Goal: Task Accomplishment & Management: Manage account settings

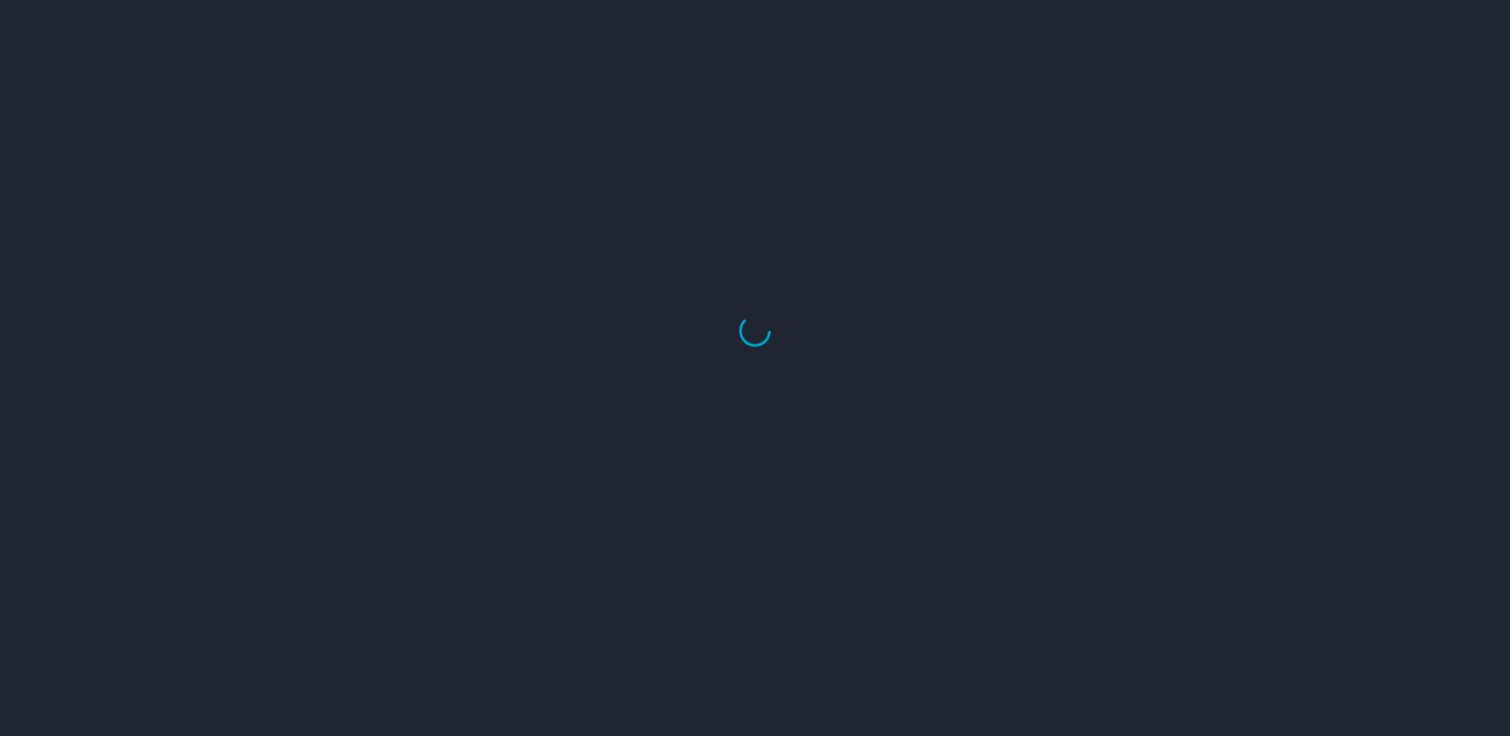
select select "US"
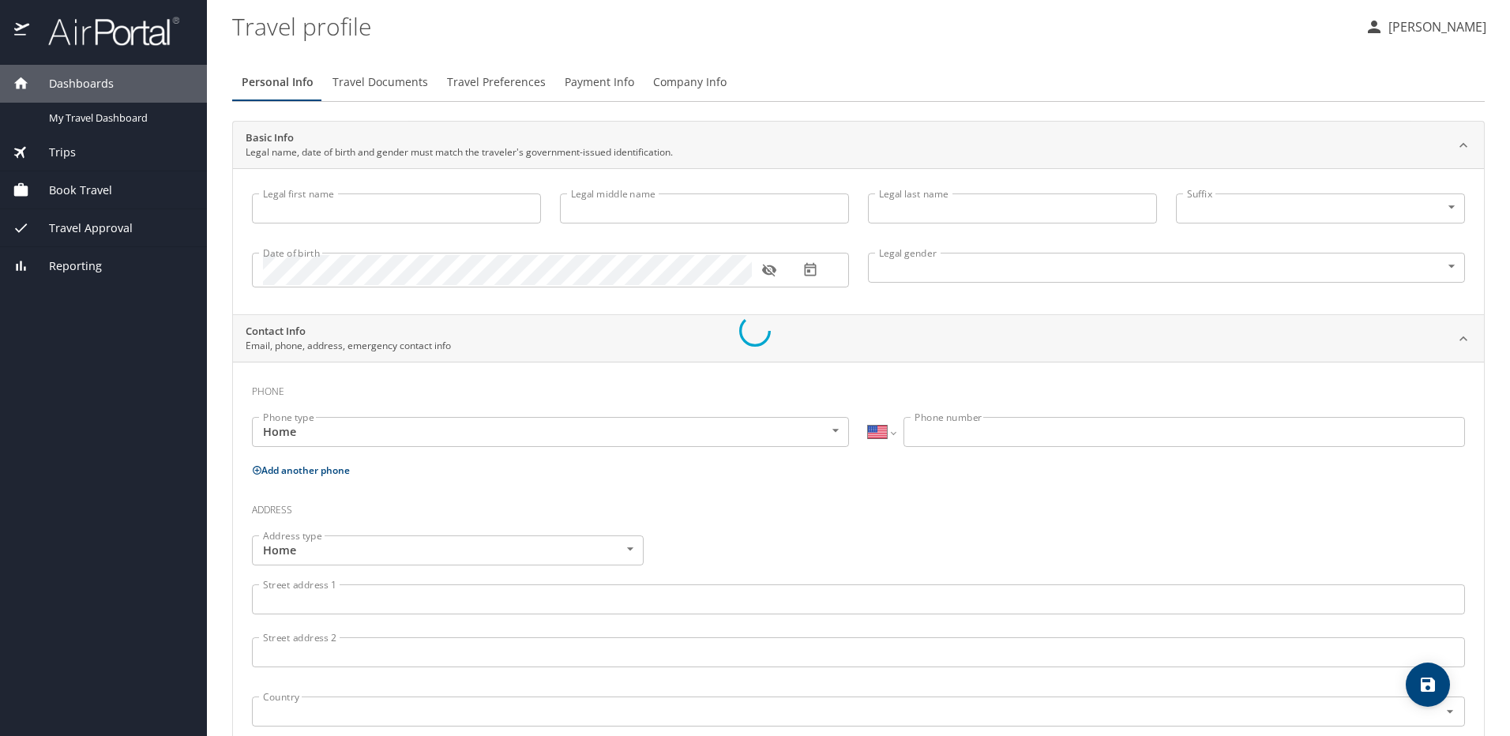
type input "[PERSON_NAME]"
type input "DeLatin"
type input "[DEMOGRAPHIC_DATA]"
type input "[PERSON_NAME]"
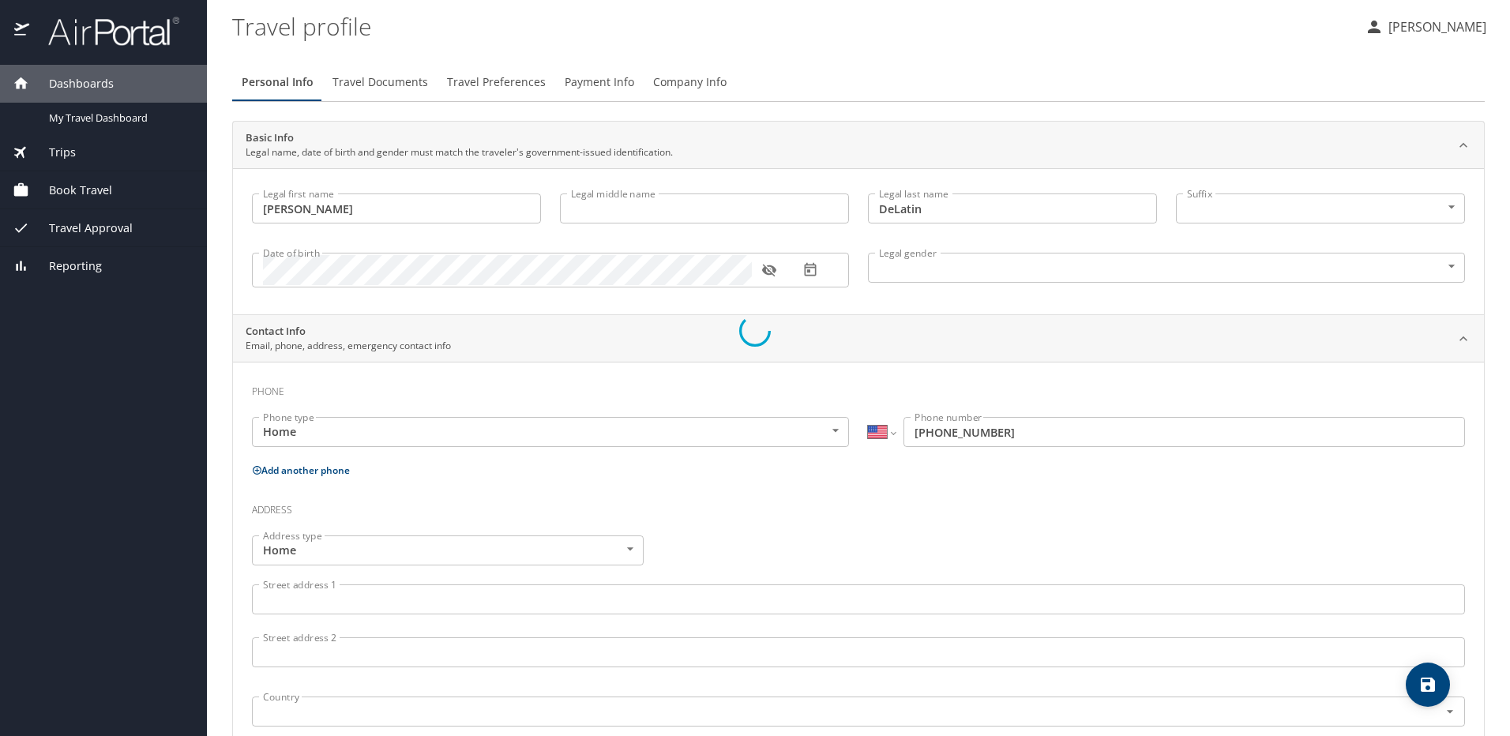
type input "[PHONE_NUMBER]"
type input "[PERSON_NAME][EMAIL_ADDRESS][PERSON_NAME][DOMAIN_NAME]"
select select "US"
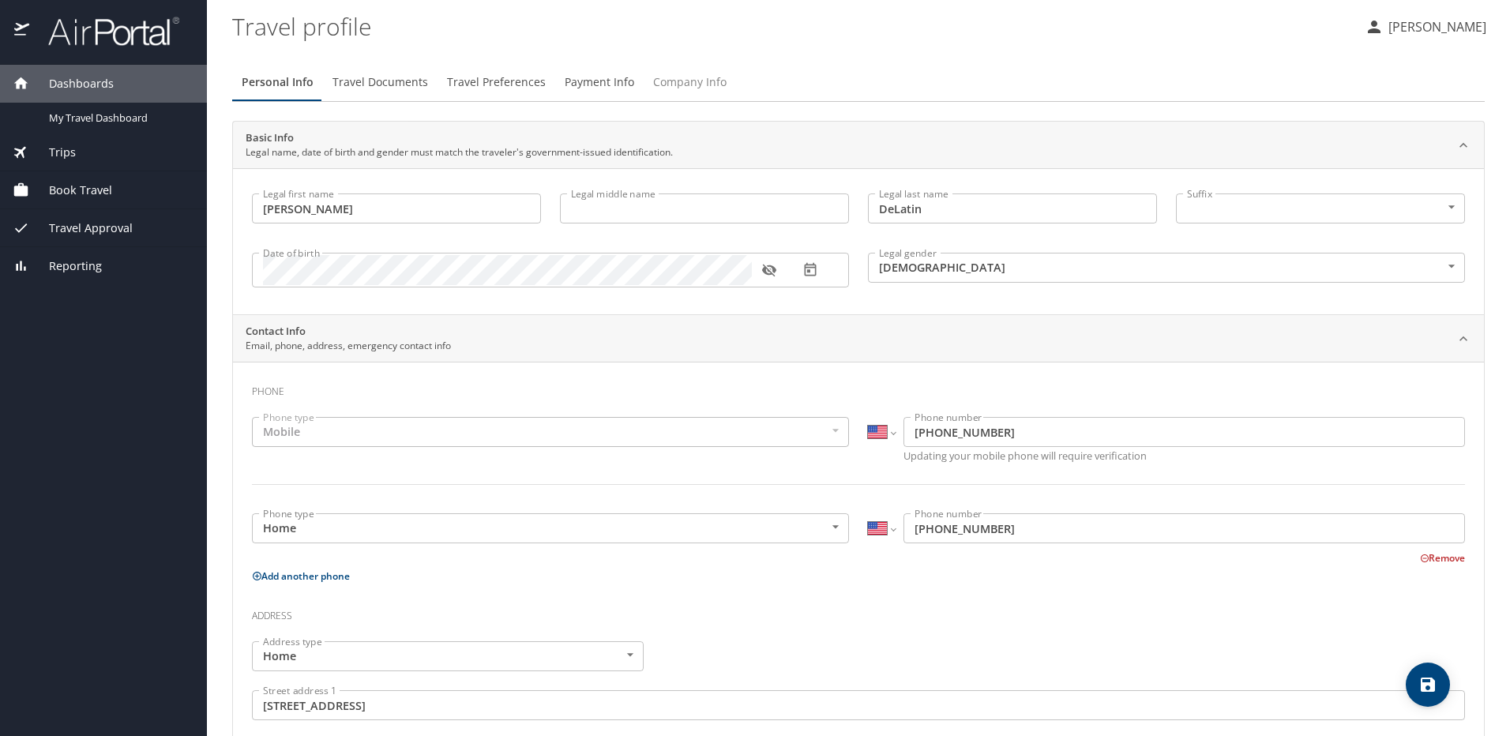
click at [689, 84] on span "Company Info" at bounding box center [689, 83] width 73 height 20
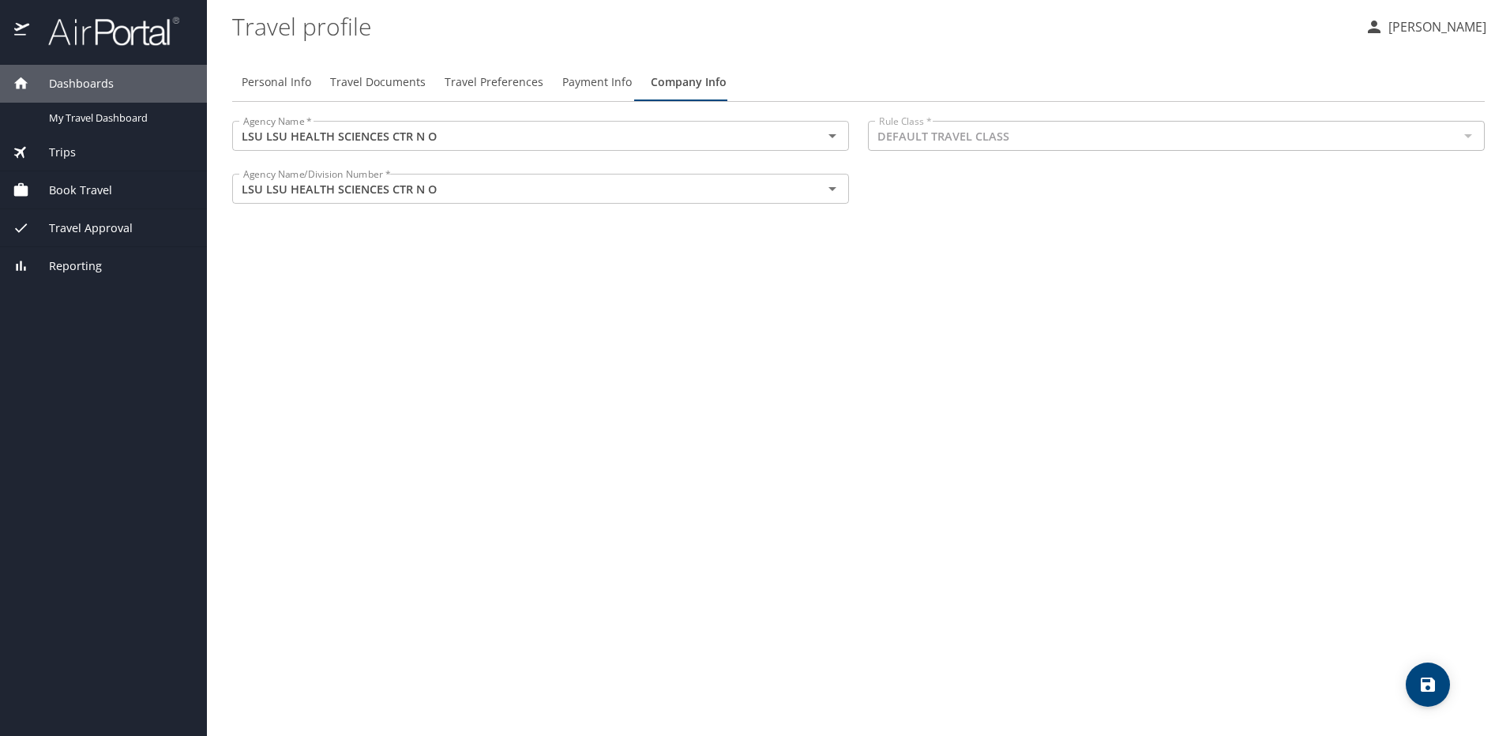
click at [573, 82] on span "Payment Info" at bounding box center [597, 83] width 70 height 20
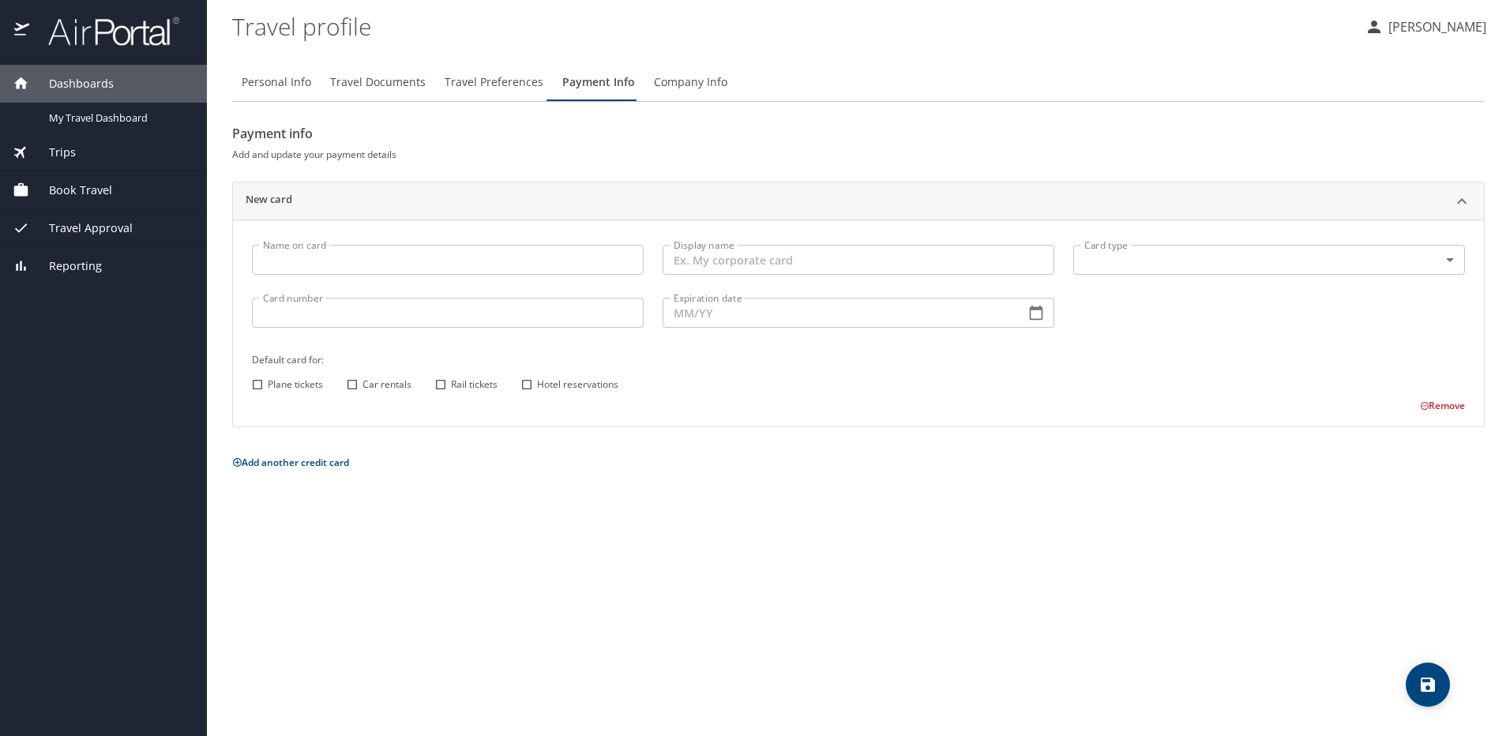
click at [359, 263] on input "Name on card" at bounding box center [448, 260] width 392 height 30
type input "[PERSON_NAME]"
click at [699, 268] on input "Display name" at bounding box center [859, 260] width 392 height 30
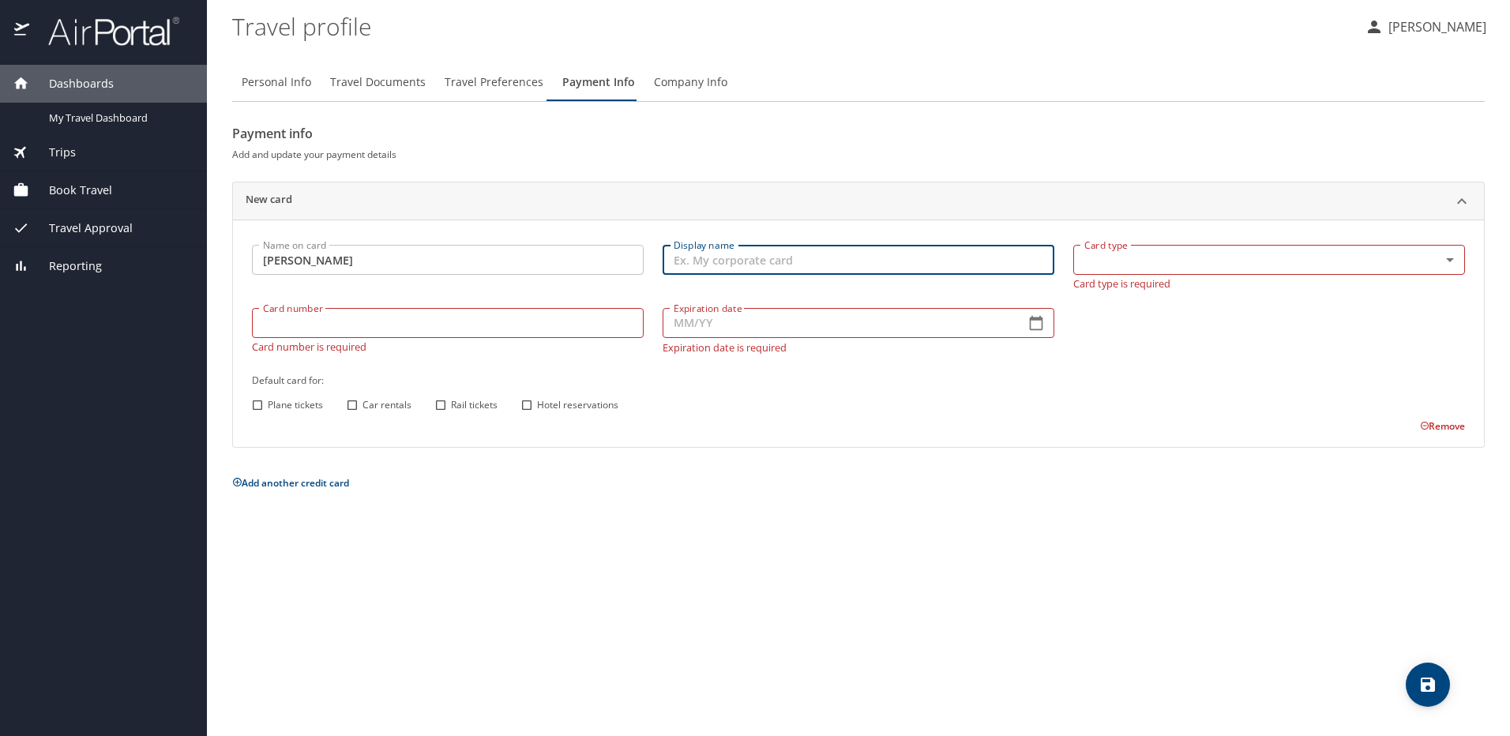
click at [1103, 254] on body "Dashboards My Travel Dashboard Trips Current / Future Trips Past Trips Trips Mi…" at bounding box center [755, 368] width 1510 height 736
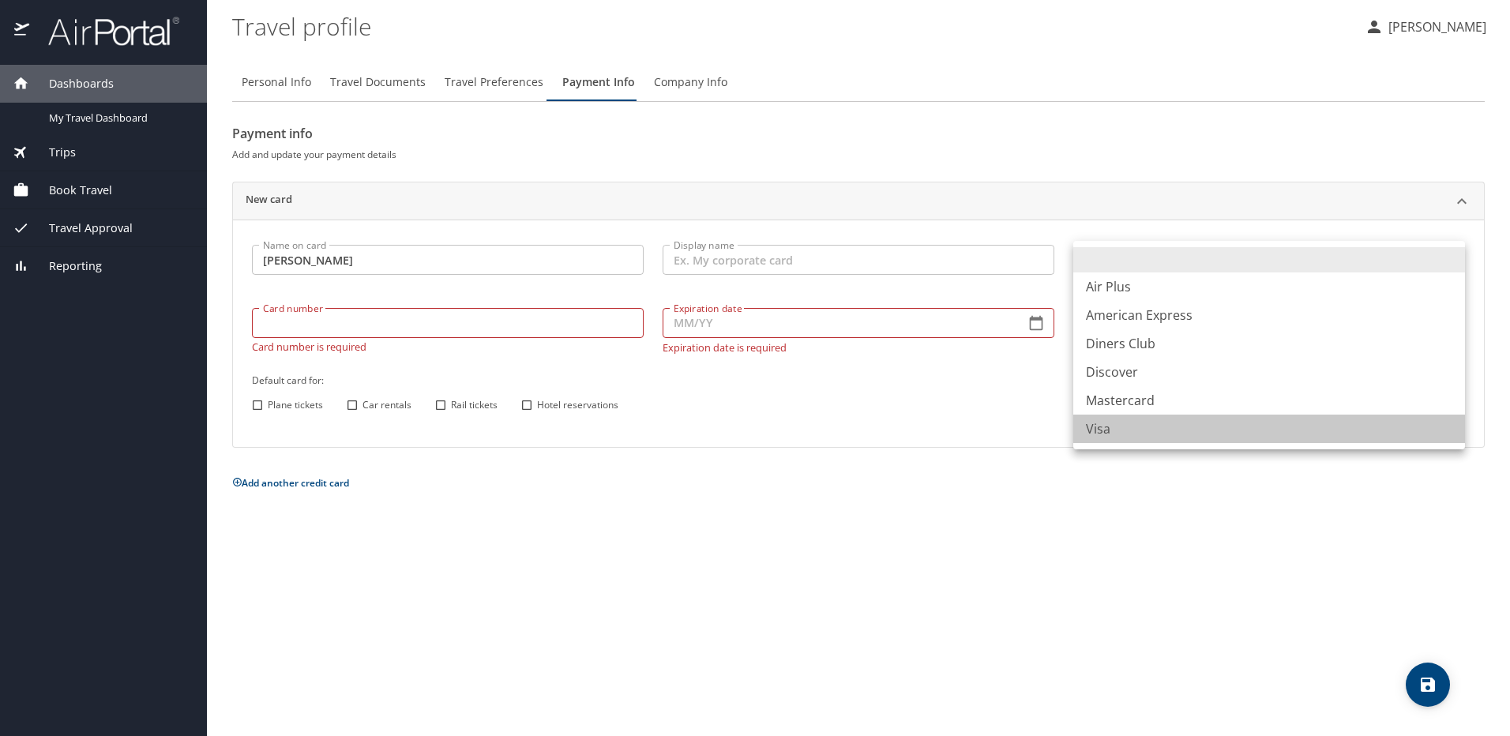
click at [1090, 438] on li "Visa" at bounding box center [1269, 429] width 392 height 28
type input "VI"
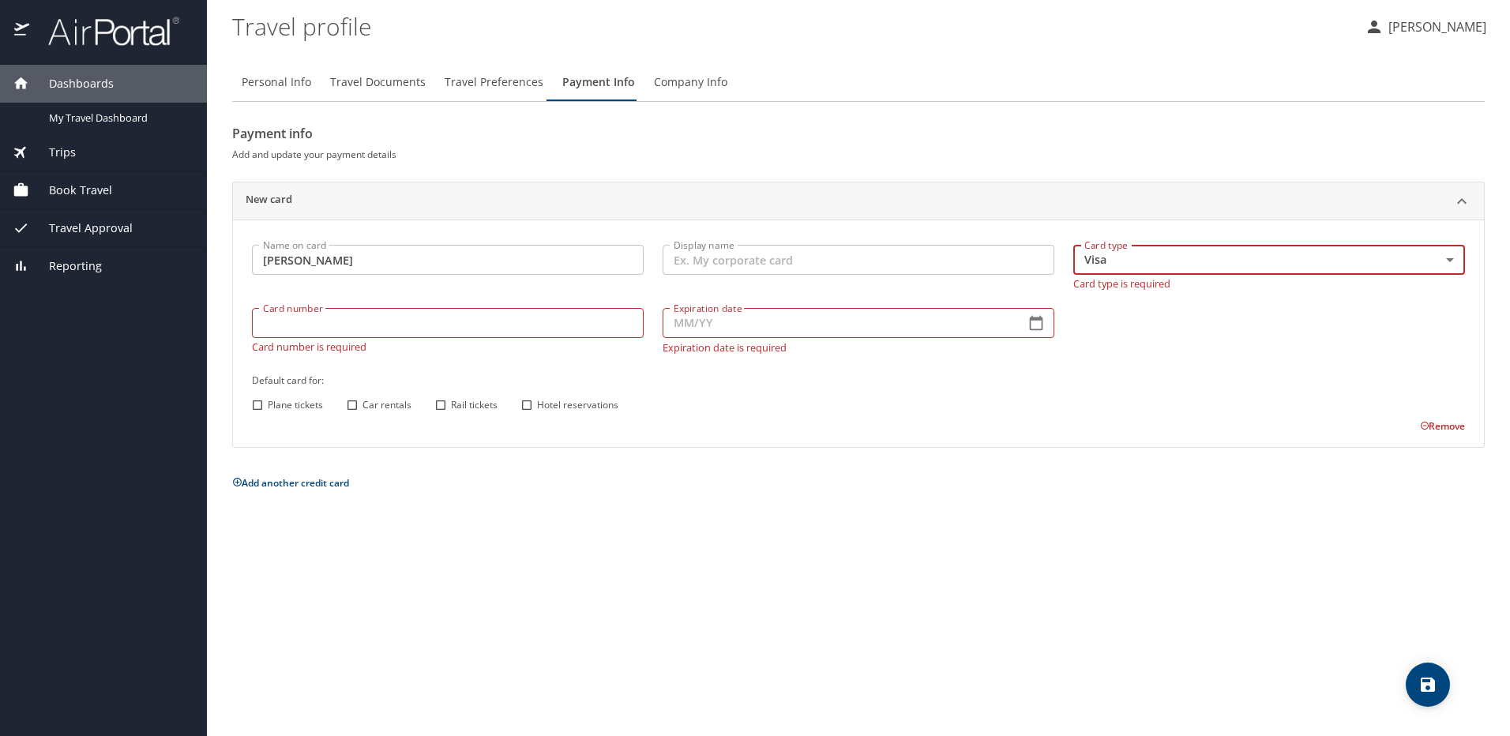
click at [339, 325] on input "Card number" at bounding box center [448, 323] width 392 height 30
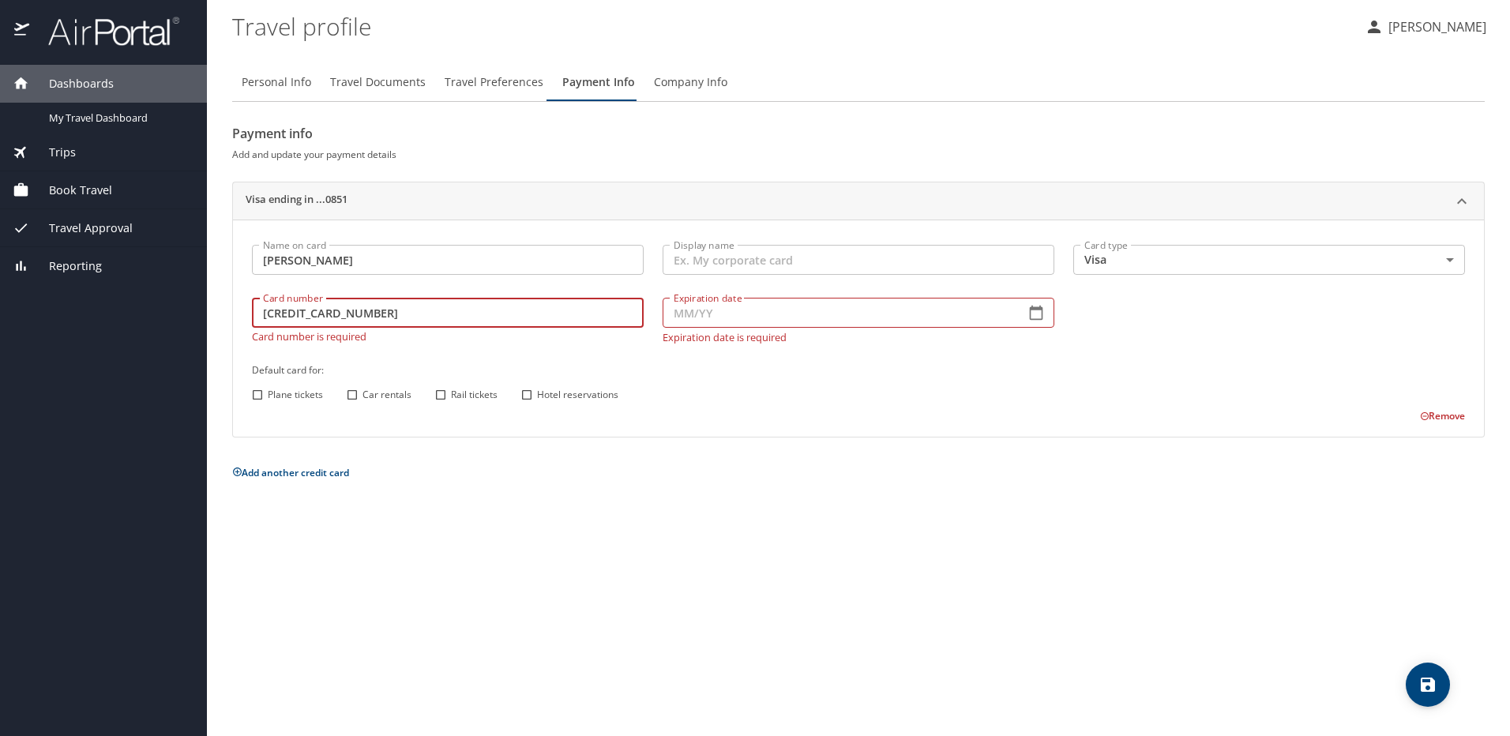
type input "[CREDIT_CARD_NUMBER]"
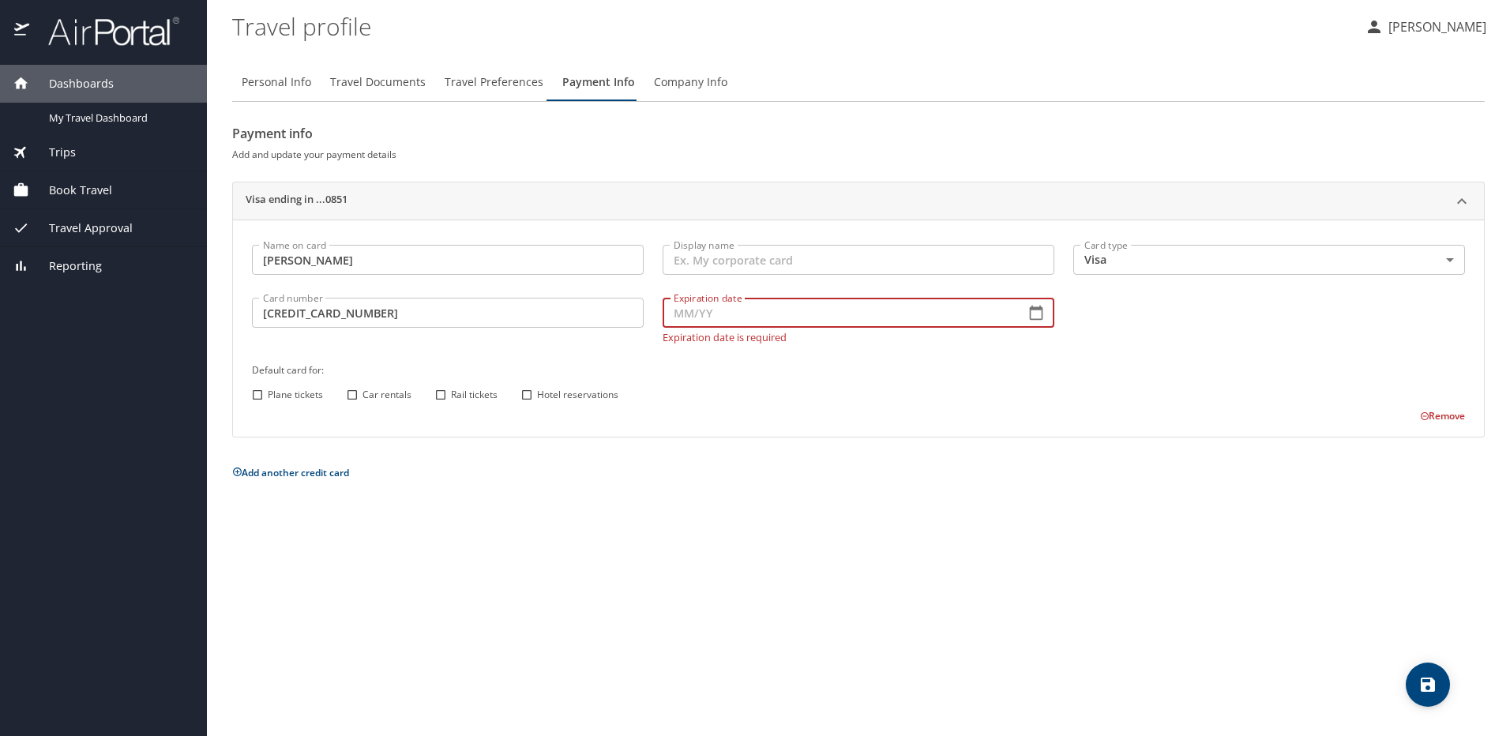
click at [698, 324] on input "Expiration date" at bounding box center [838, 313] width 350 height 30
type input "09/28"
click at [530, 603] on div "Personal Info Travel Documents Travel Preferences Payment Info Company Info Pay…" at bounding box center [858, 394] width 1253 height 686
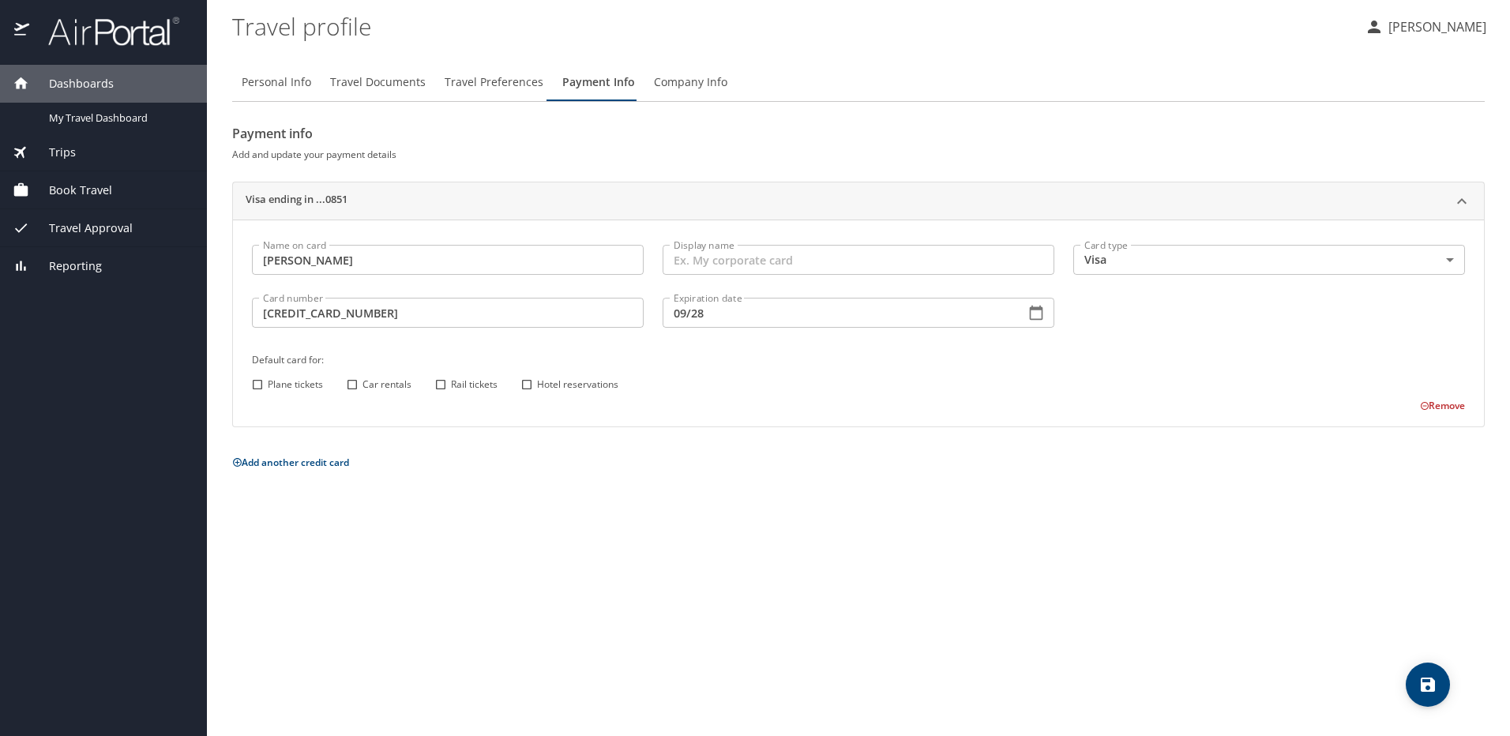
click at [1423, 681] on icon "save" at bounding box center [1428, 684] width 19 height 19
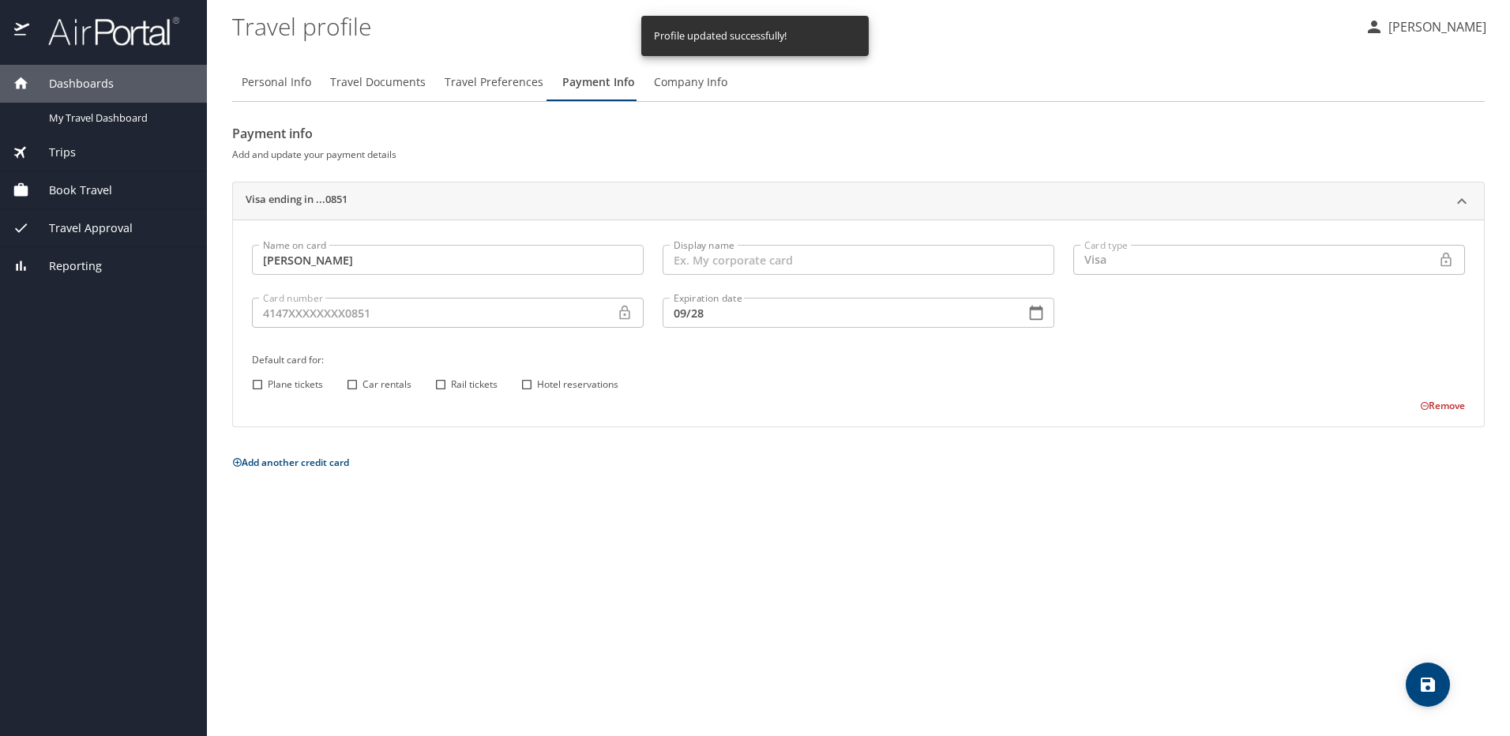
click at [81, 194] on span "Book Travel" at bounding box center [70, 190] width 83 height 17
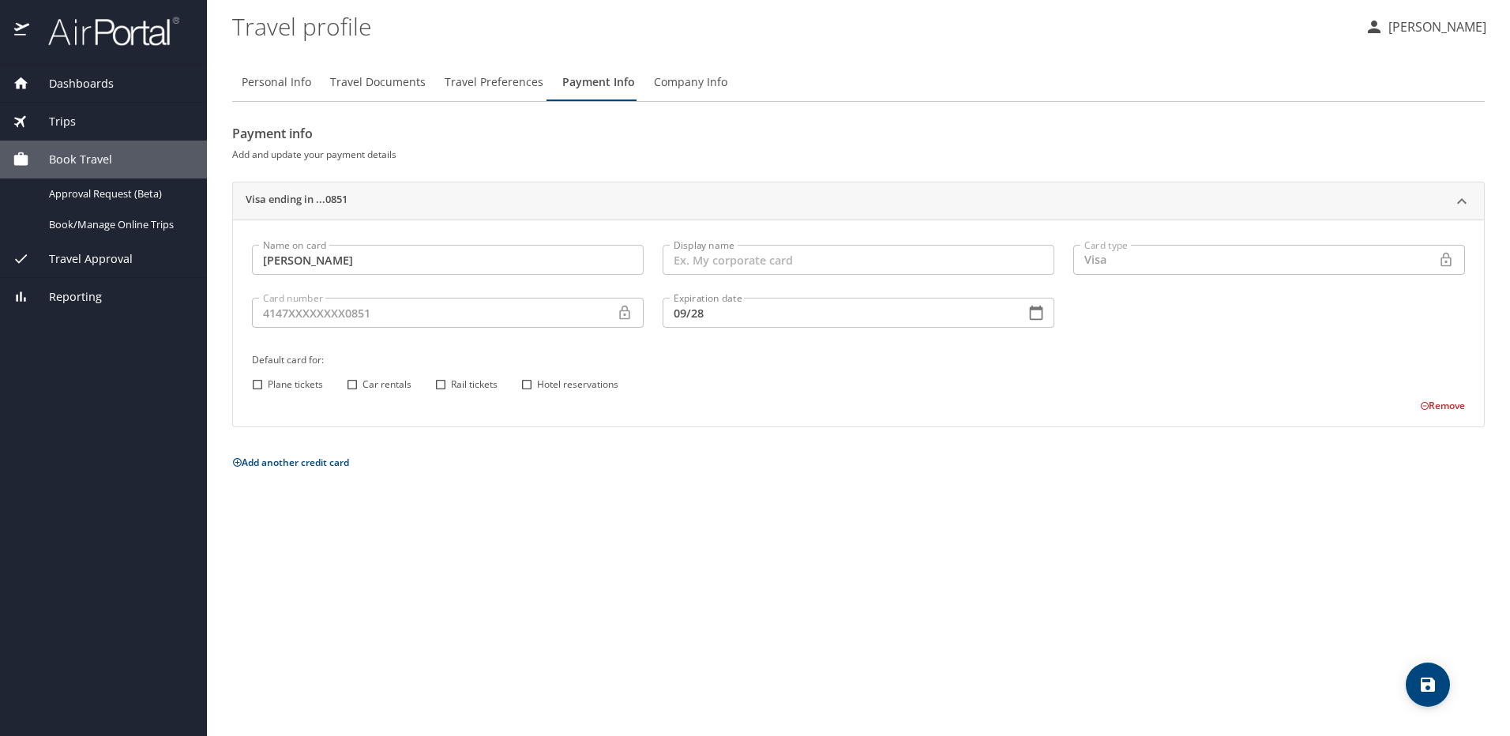
click at [262, 387] on input "Plane tickets" at bounding box center [257, 384] width 21 height 21
checkbox input "true"
click at [1425, 695] on button "save" at bounding box center [1428, 685] width 44 height 44
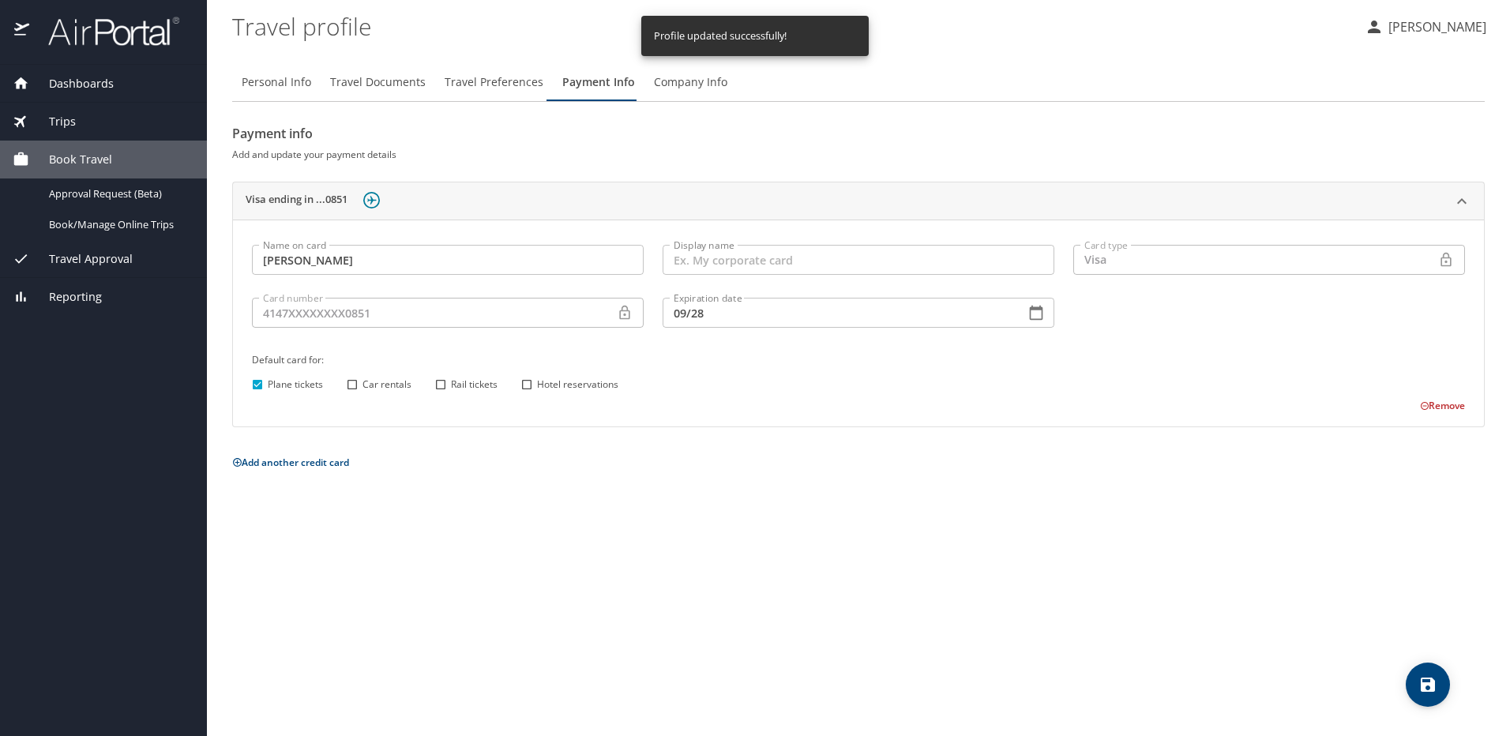
click at [667, 77] on span "Company Info" at bounding box center [690, 83] width 73 height 20
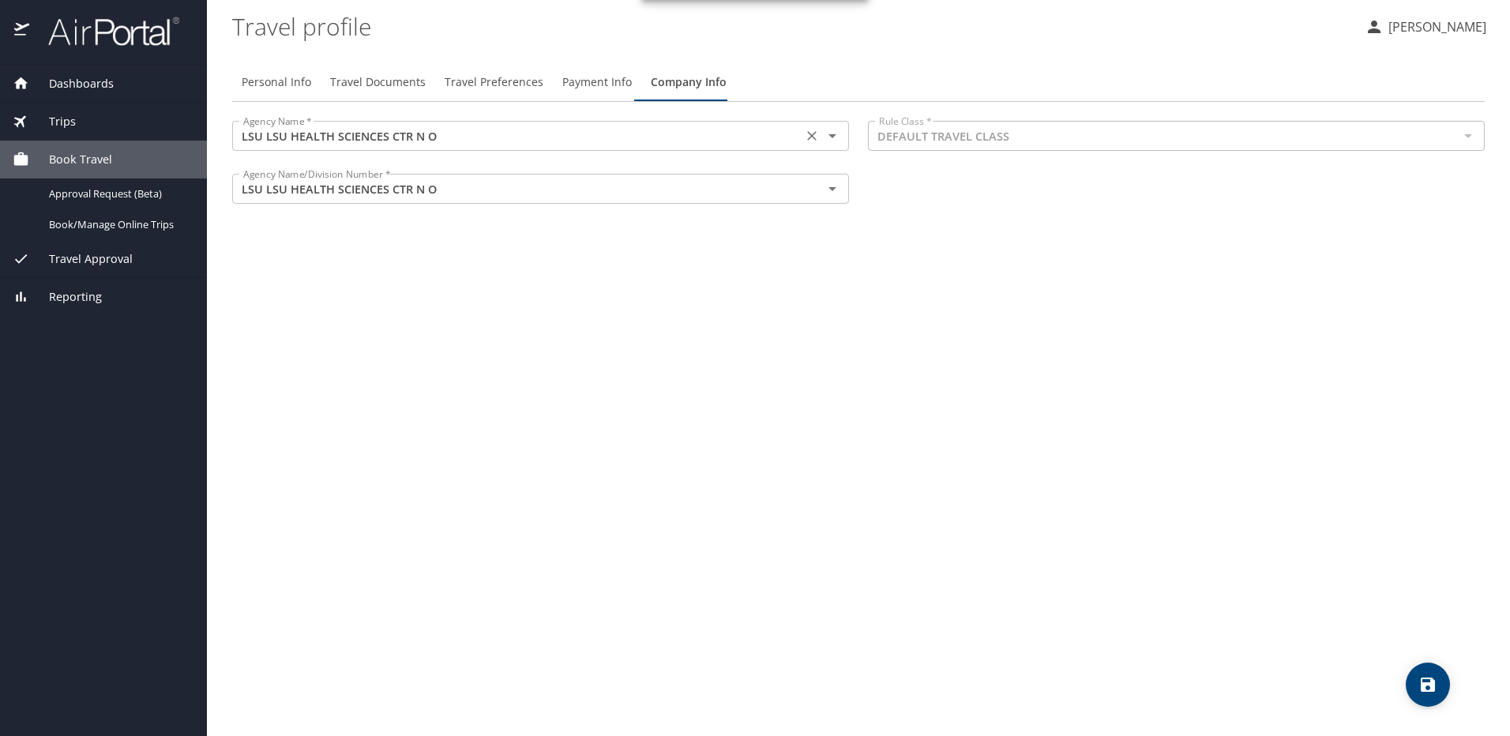
click at [827, 131] on icon "Open" at bounding box center [832, 135] width 19 height 19
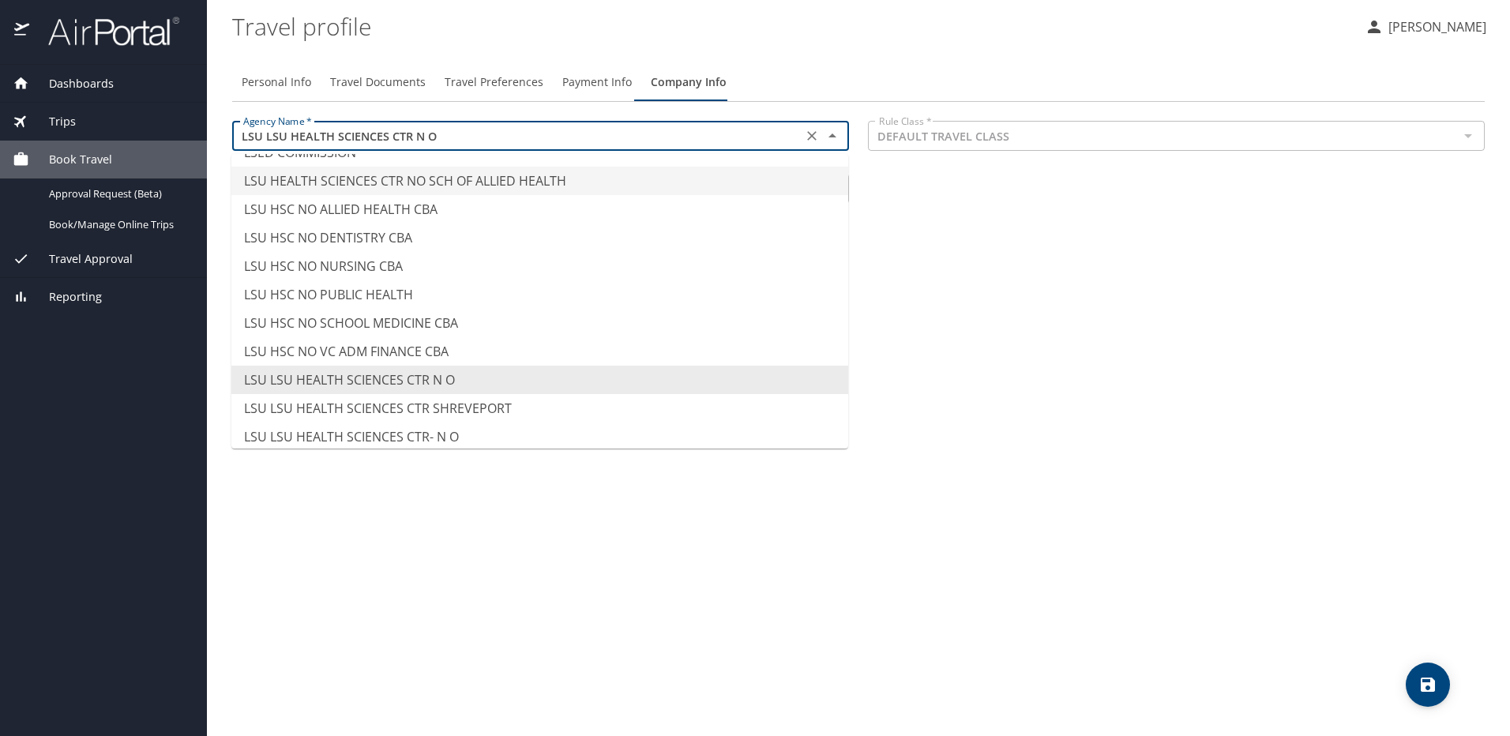
scroll to position [7699, 0]
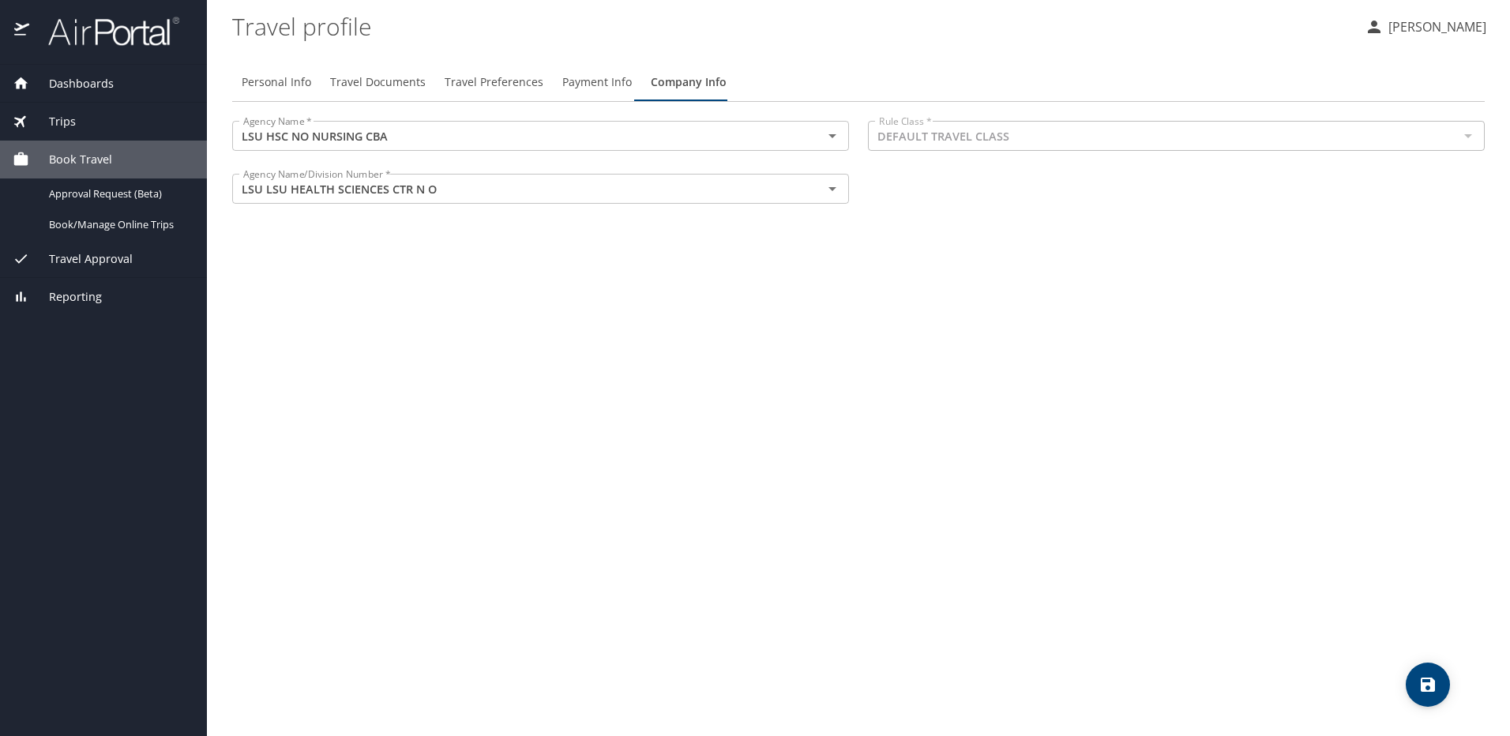
click at [1033, 280] on div "Personal Info Travel Documents Travel Preferences Payment Info Company Info Age…" at bounding box center [858, 394] width 1253 height 686
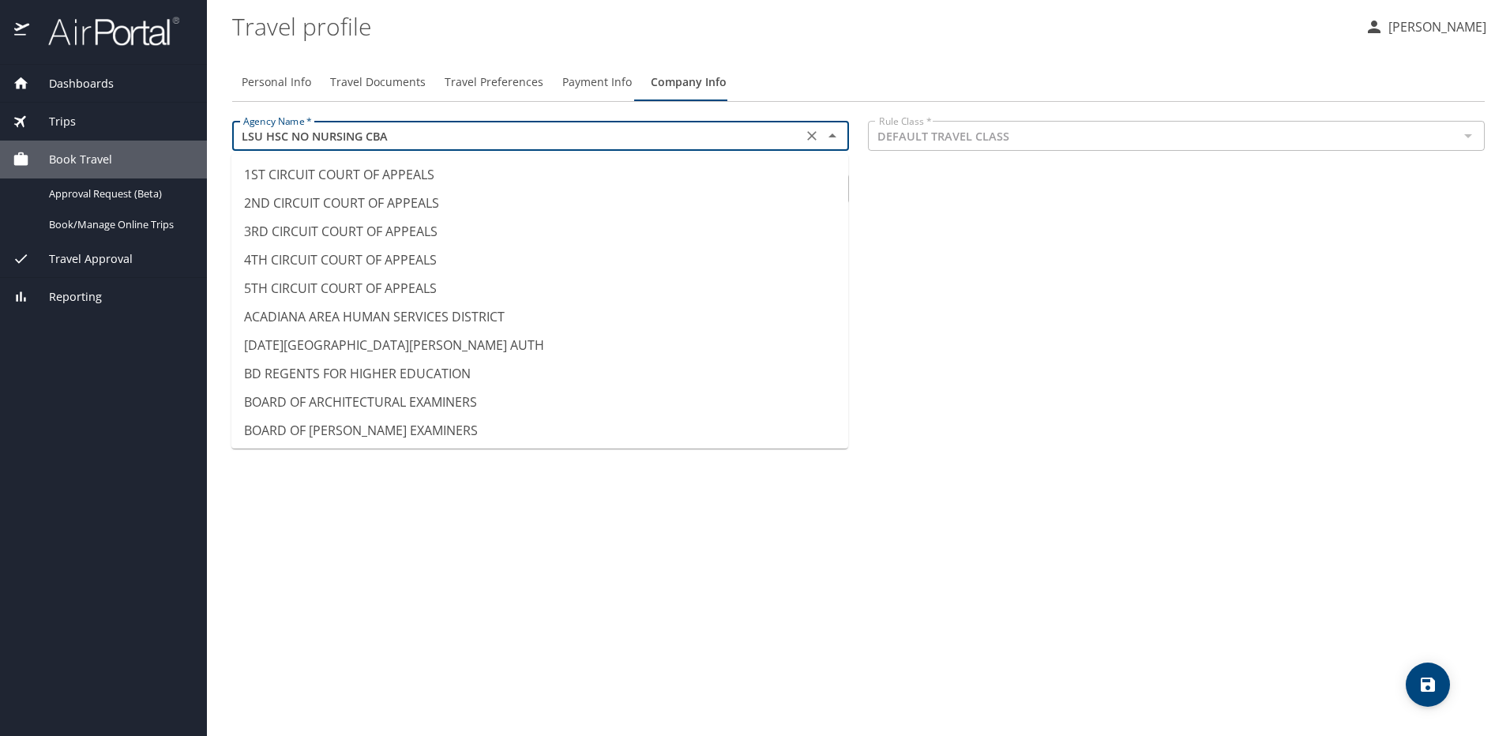
click at [570, 141] on input "LSU HSC NO NURSING CBA" at bounding box center [517, 136] width 561 height 21
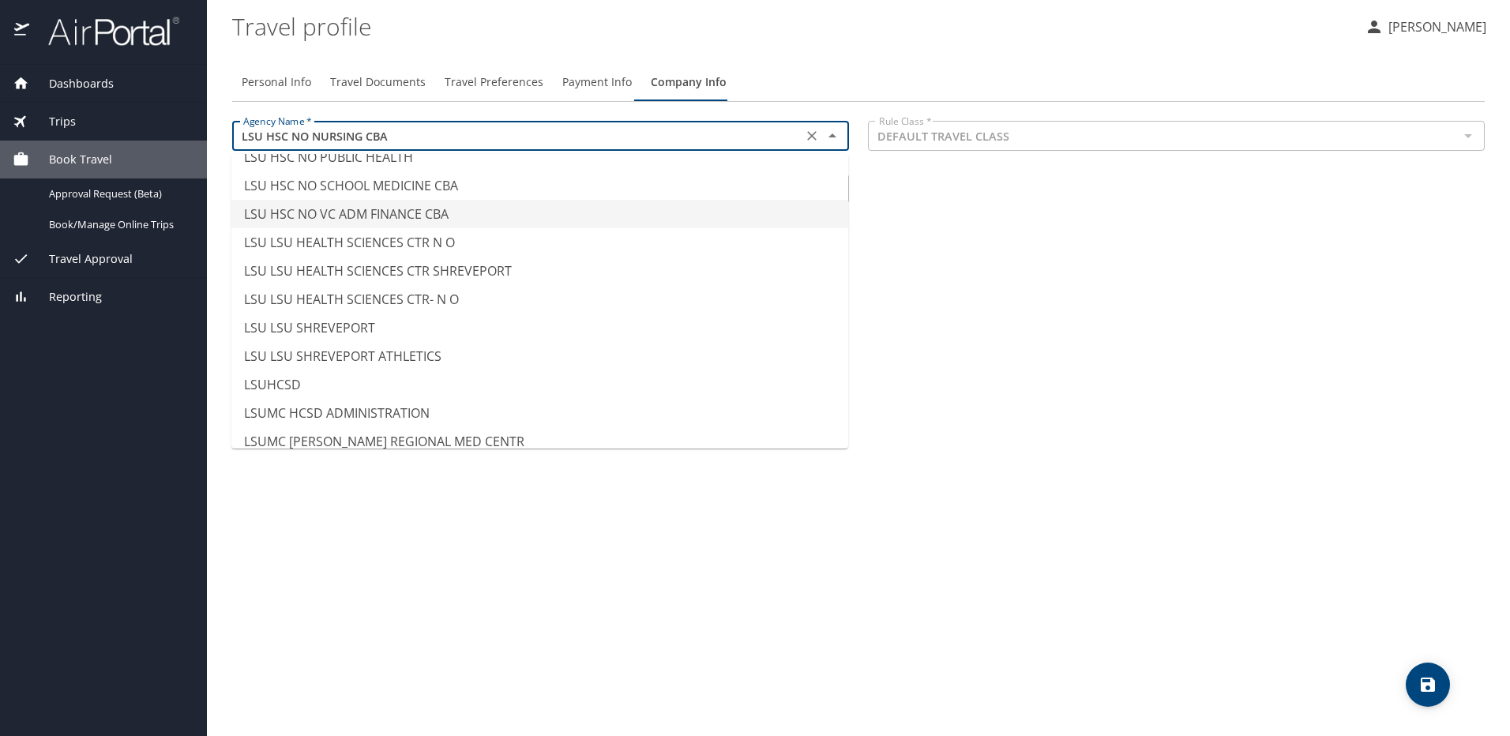
scroll to position [7822, 0]
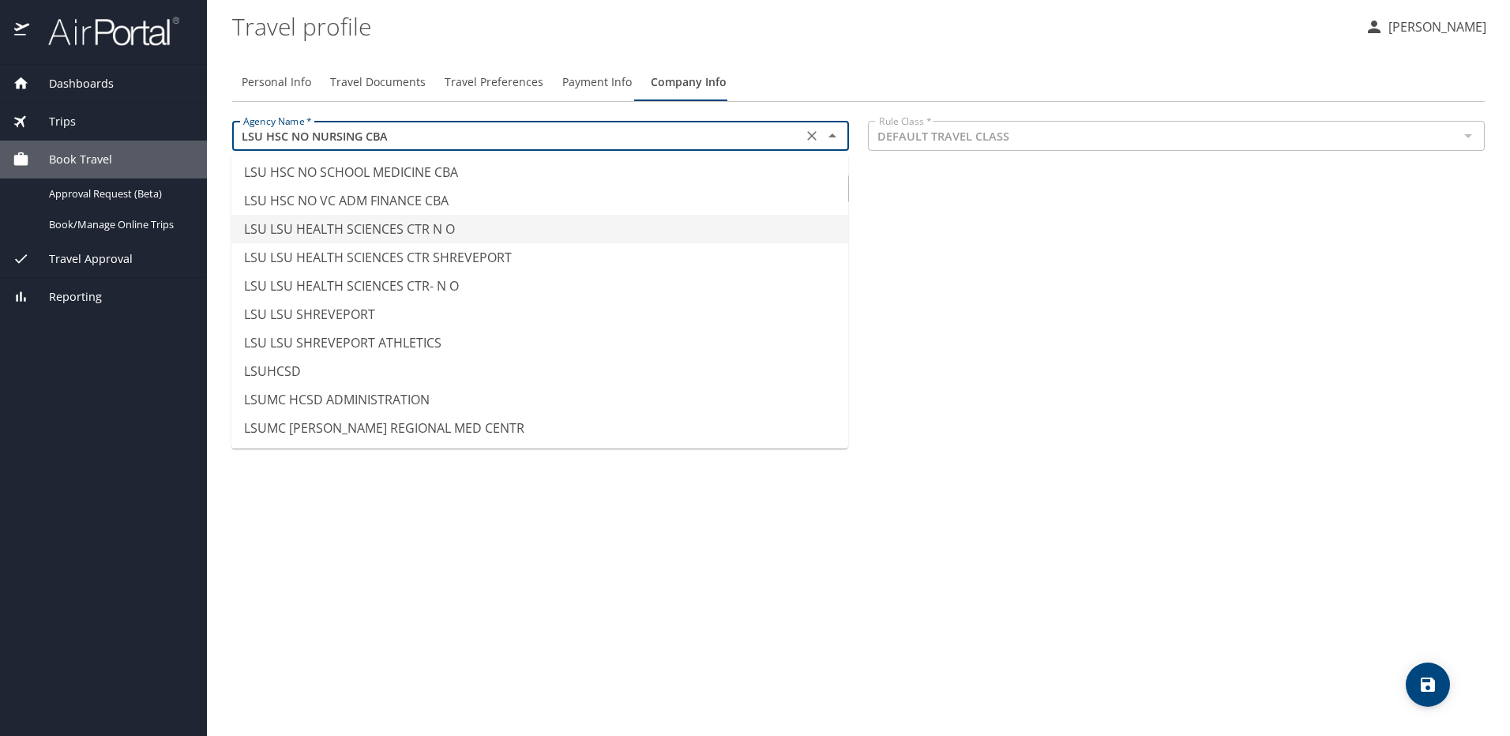
click at [441, 228] on li "LSU LSU HEALTH SCIENCES CTR N O" at bounding box center [539, 229] width 617 height 28
type input "LSU LSU HEALTH SCIENCES CTR N O"
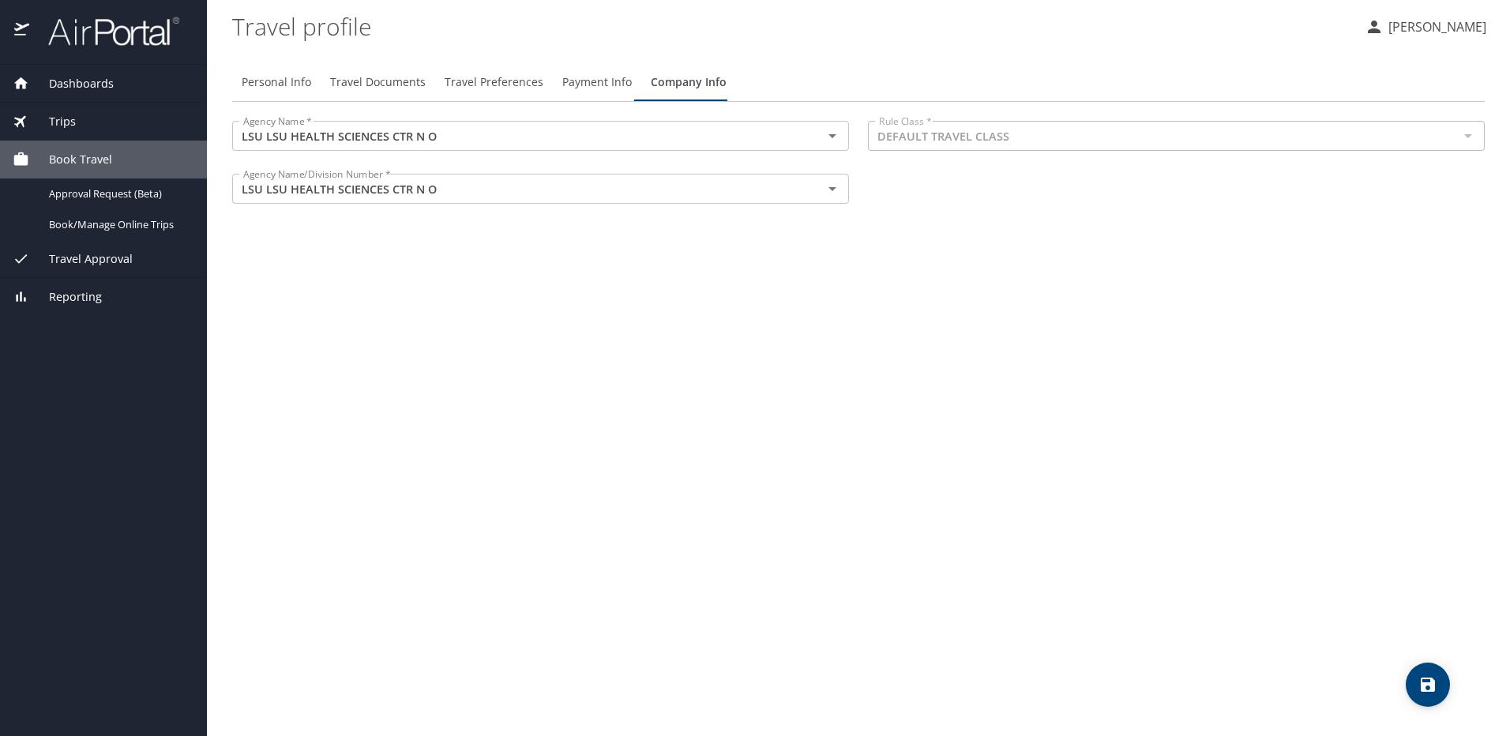
click at [439, 240] on div "Personal Info Travel Documents Travel Preferences Payment Info Company Info Age…" at bounding box center [858, 394] width 1253 height 686
click at [811, 145] on button "Clear" at bounding box center [812, 136] width 22 height 22
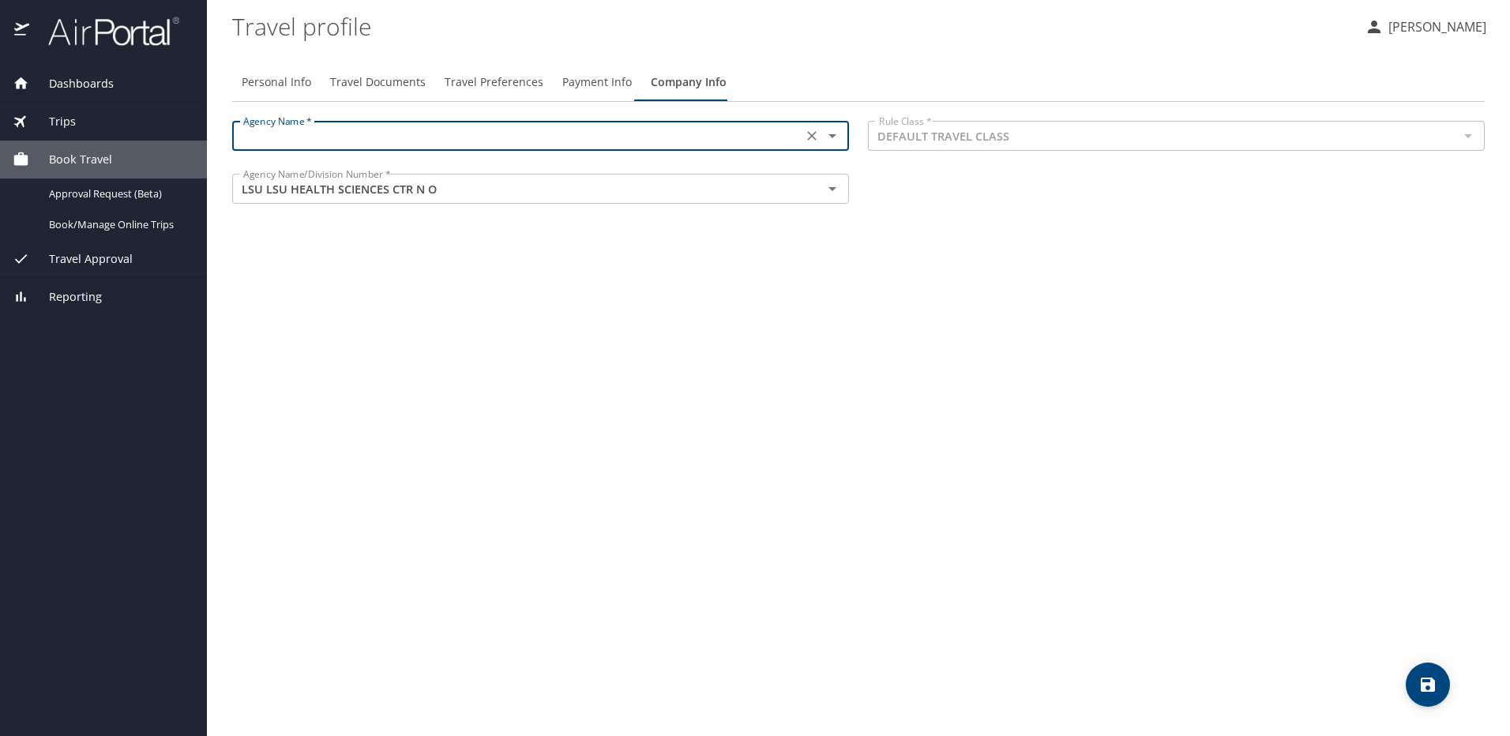
click at [834, 132] on icon "Open" at bounding box center [832, 135] width 19 height 19
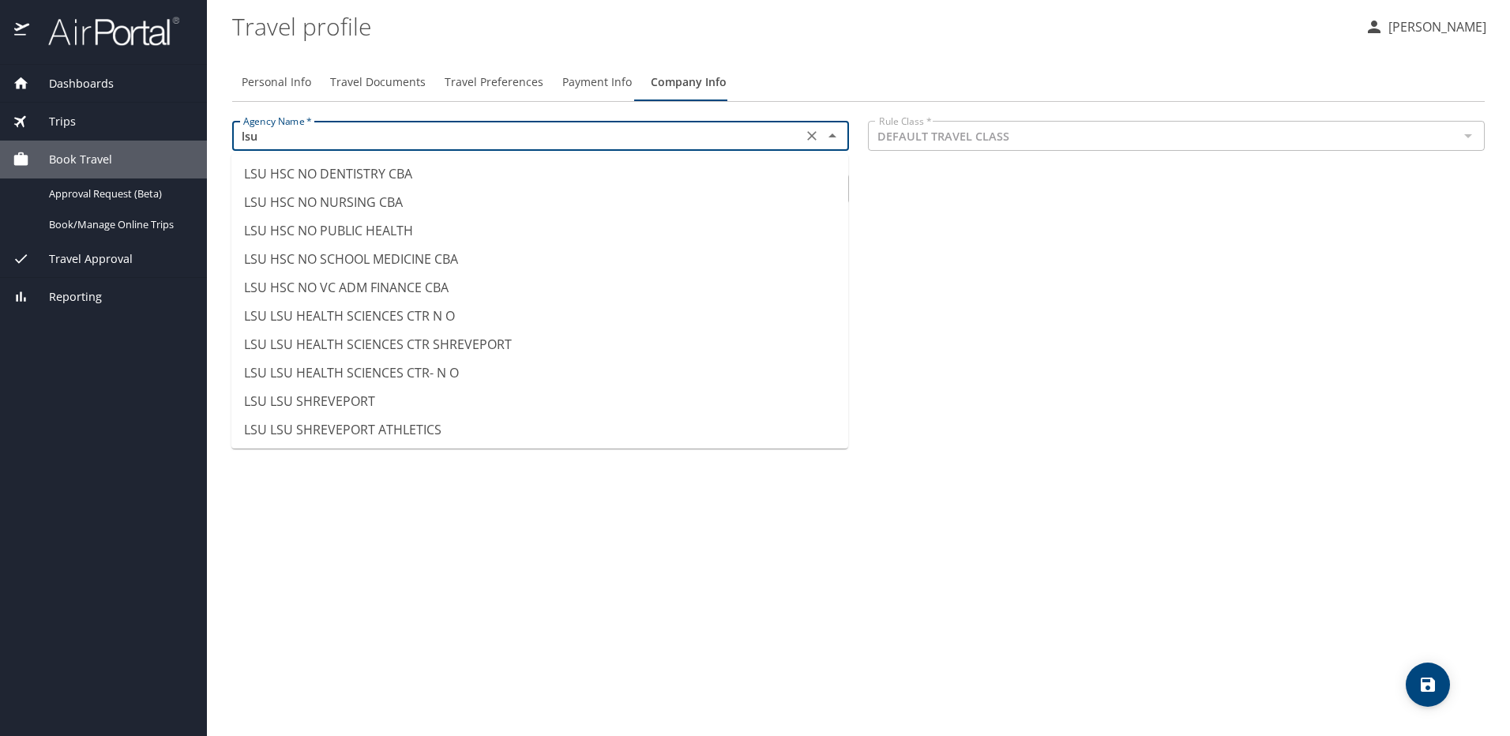
scroll to position [50, 0]
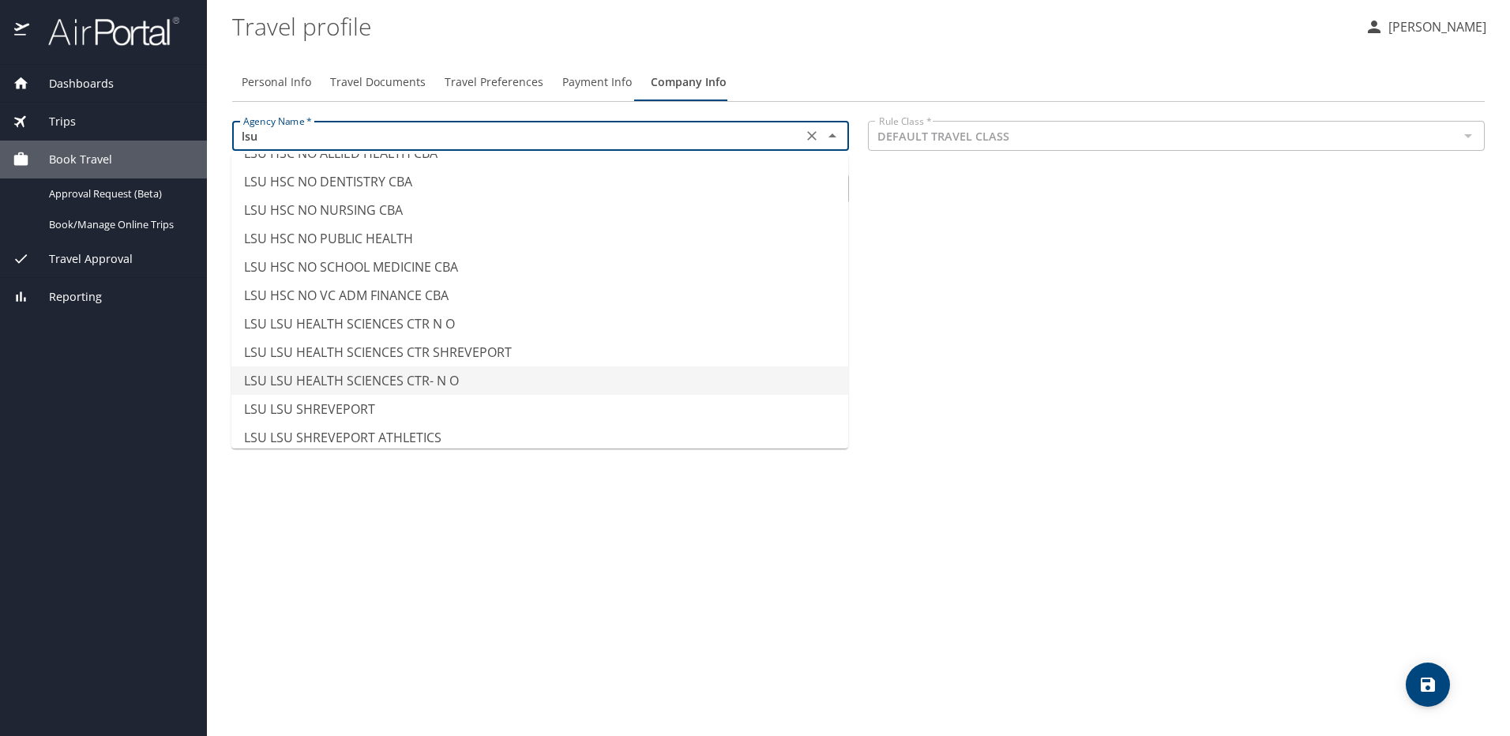
click at [430, 383] on li "LSU LSU HEALTH SCIENCES CTR- N O" at bounding box center [539, 380] width 617 height 28
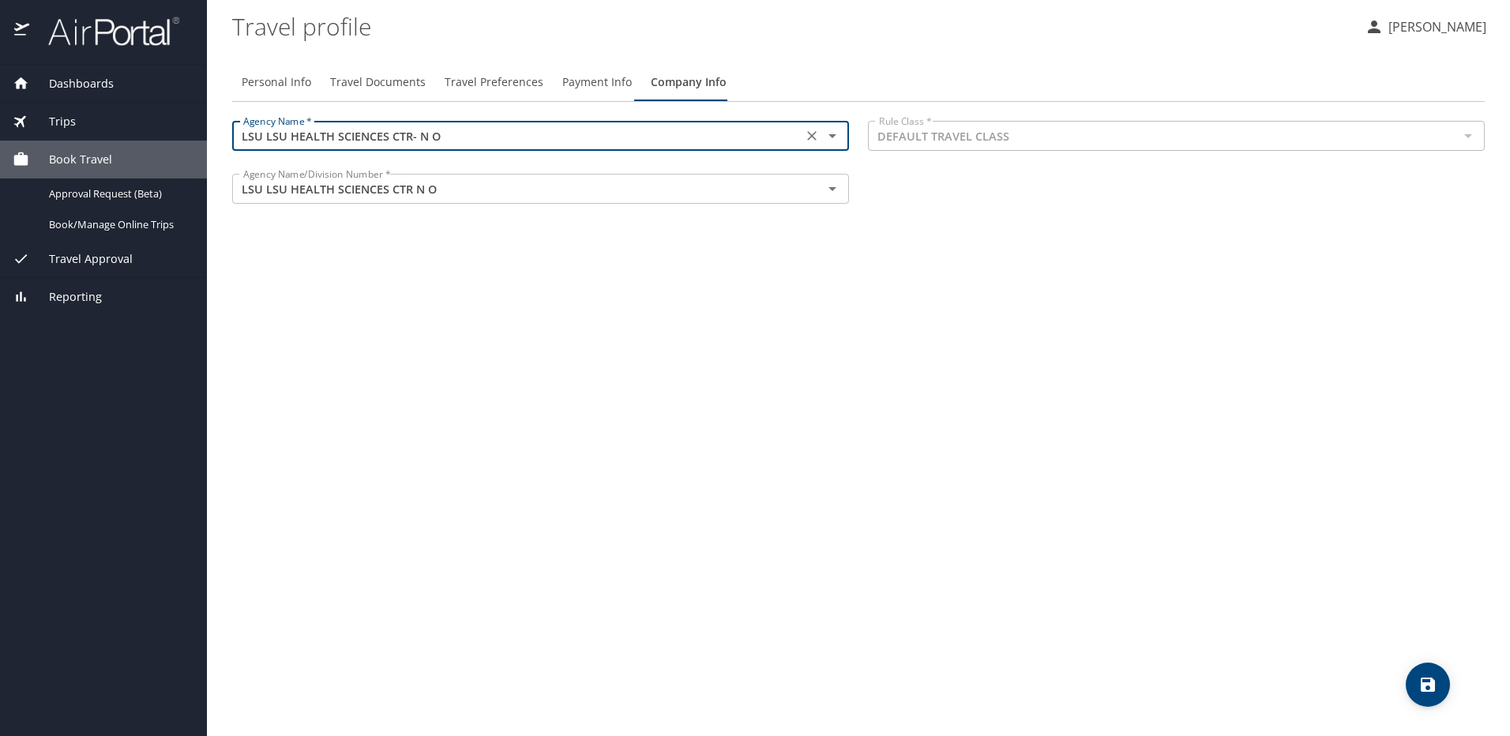
type input "LSU LSU HEALTH SCIENCES CTR- N O"
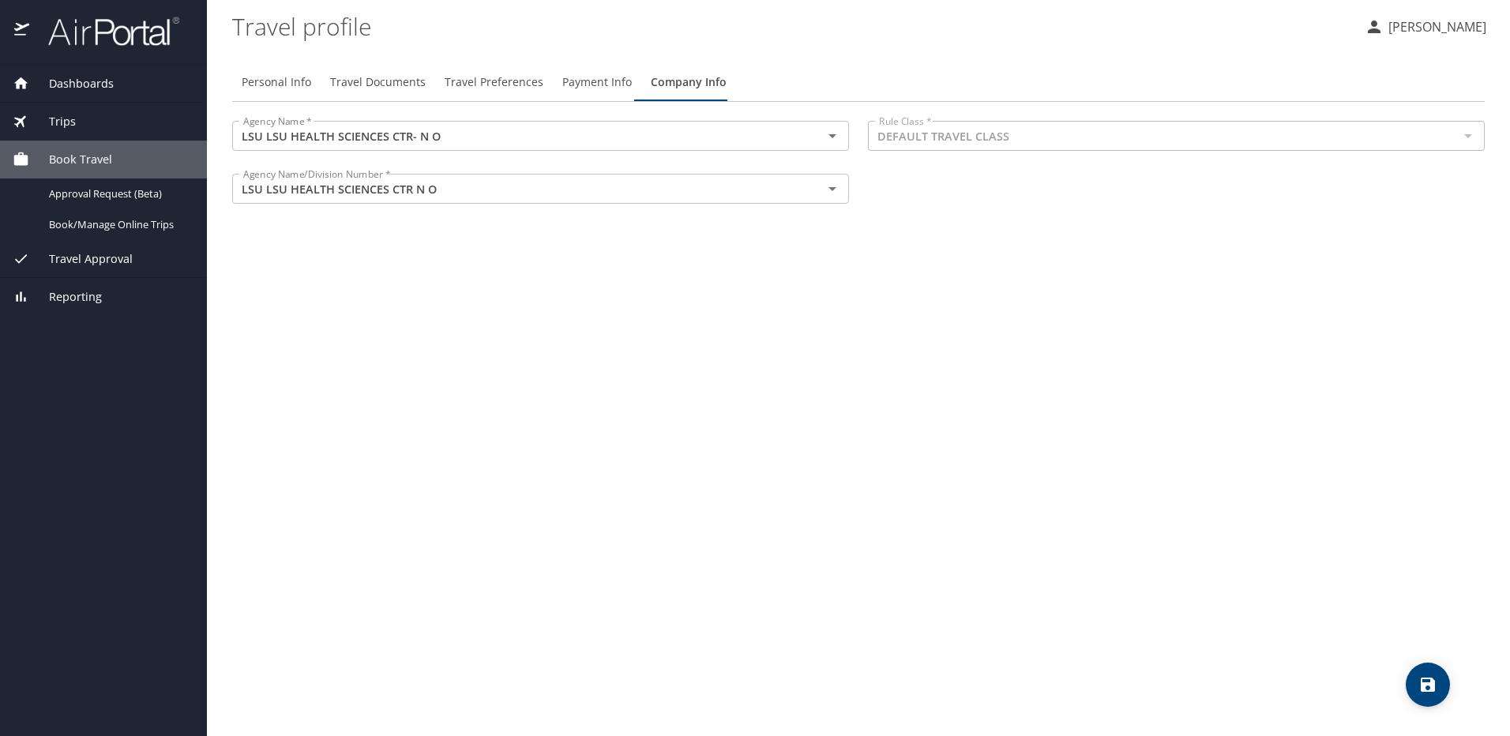
click at [430, 383] on div "Personal Info Travel Documents Travel Preferences Payment Info Company Info Age…" at bounding box center [858, 394] width 1253 height 686
click at [1428, 691] on icon "save" at bounding box center [1428, 685] width 14 height 14
